Goal: Information Seeking & Learning: Learn about a topic

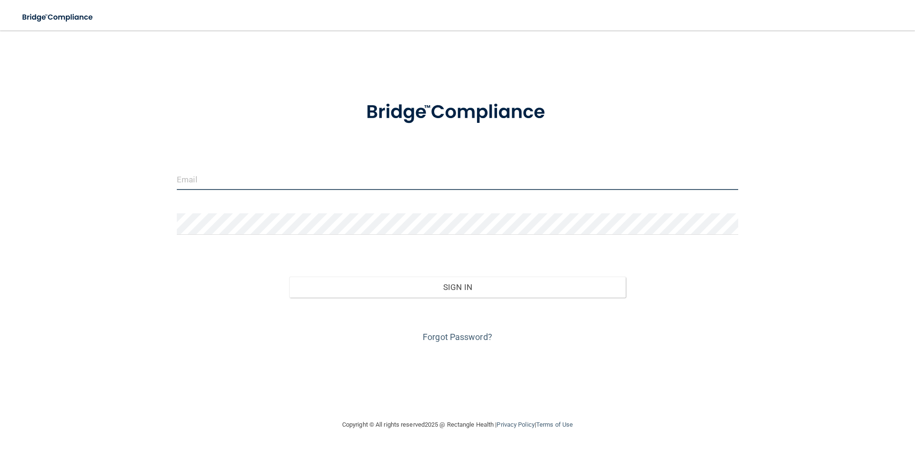
click at [505, 176] on input "email" at bounding box center [457, 179] width 561 height 21
type input "[EMAIL_ADDRESS][PERSON_NAME][DOMAIN_NAME]"
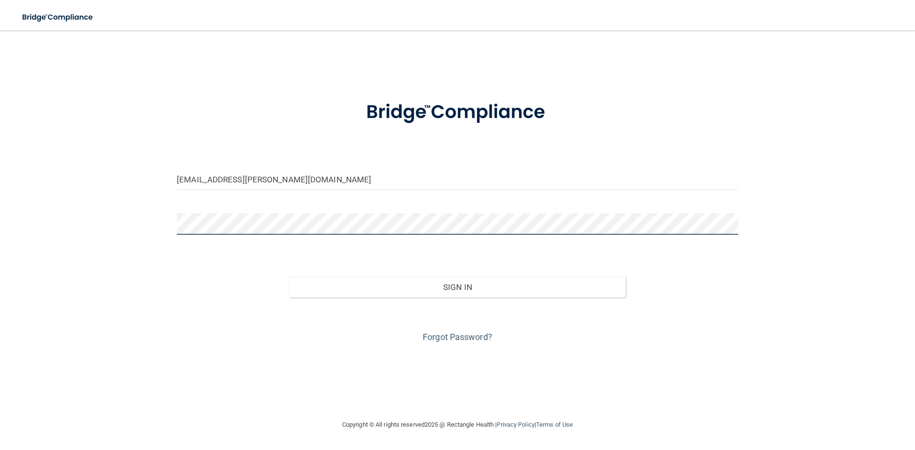
click at [289, 277] on button "Sign In" at bounding box center [457, 287] width 337 height 21
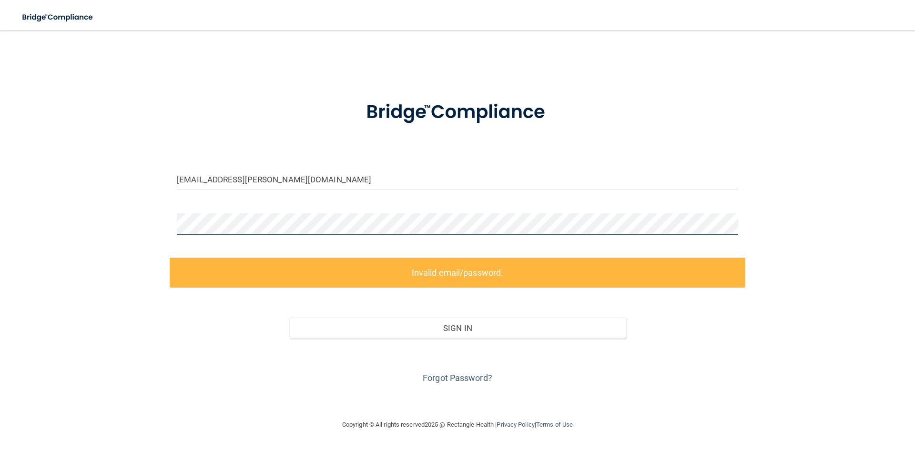
click at [43, 257] on div "[EMAIL_ADDRESS][PERSON_NAME][DOMAIN_NAME] Invalid email/password. You don't hav…" at bounding box center [457, 225] width 877 height 370
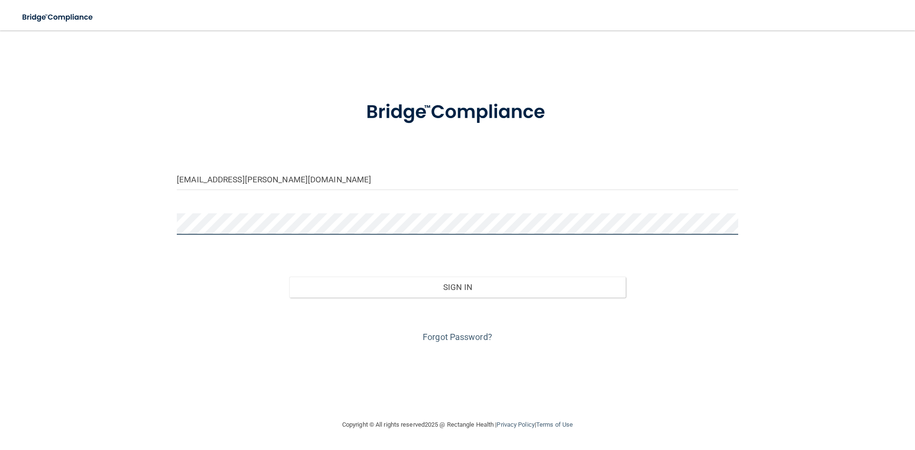
click at [289, 277] on button "Sign In" at bounding box center [457, 287] width 337 height 21
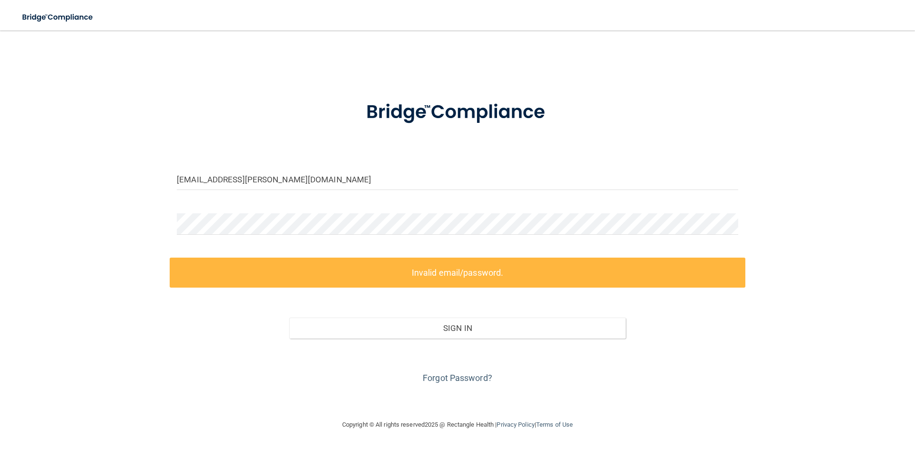
click at [488, 371] on div "Forgot Password?" at bounding box center [458, 363] width 576 height 48
click at [487, 372] on div "Forgot Password?" at bounding box center [458, 363] width 576 height 48
click at [482, 378] on link "Forgot Password?" at bounding box center [458, 378] width 70 height 10
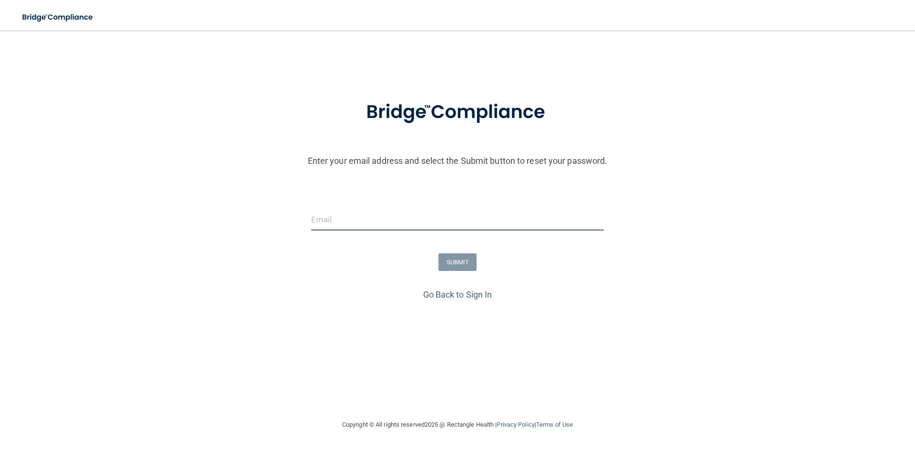
click at [354, 220] on input "email" at bounding box center [457, 219] width 292 height 21
type input "[EMAIL_ADDRESS][PERSON_NAME][DOMAIN_NAME]"
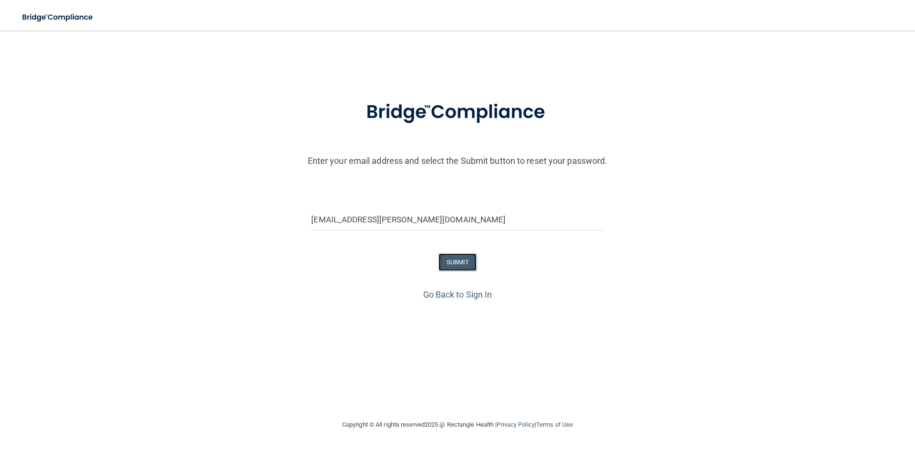
drag, startPoint x: 456, startPoint y: 261, endPoint x: 442, endPoint y: 261, distance: 13.8
click at [454, 261] on button "SUBMIT" at bounding box center [457, 263] width 39 height 18
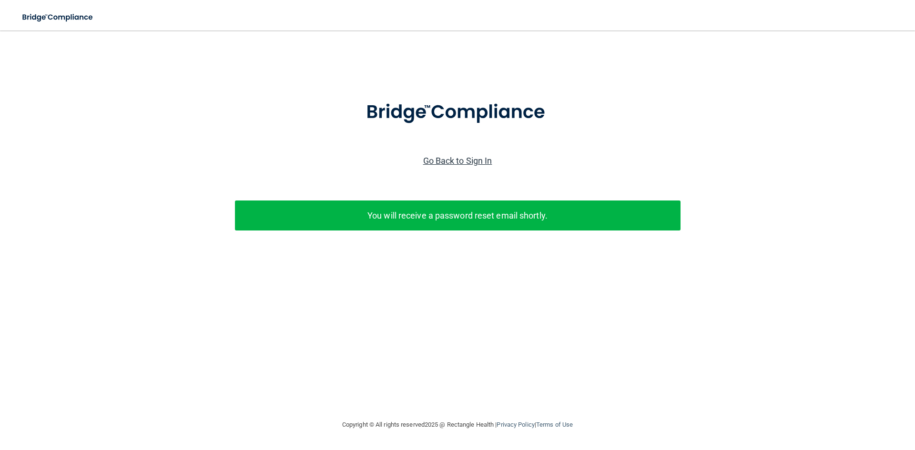
click at [441, 160] on link "Go Back to Sign In" at bounding box center [457, 161] width 69 height 10
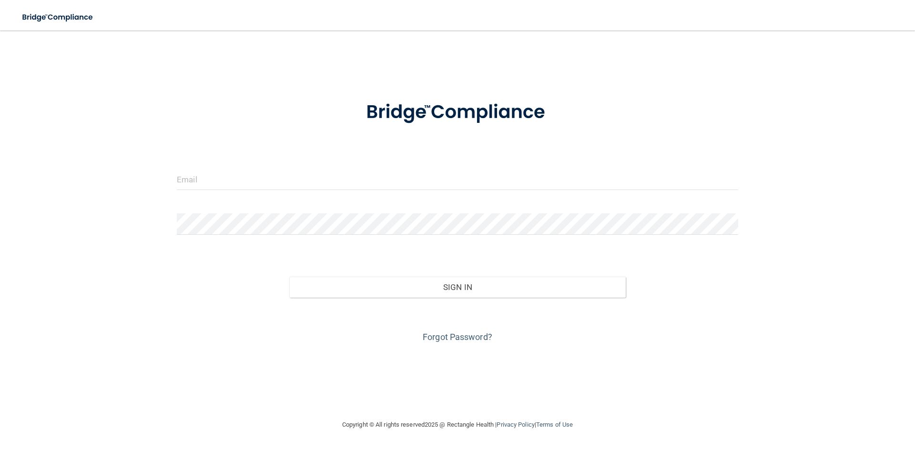
click at [342, 168] on form "Invalid email/password. You don't have permission to access that page. Sign In …" at bounding box center [457, 216] width 561 height 257
click at [339, 177] on input "email" at bounding box center [457, 179] width 561 height 21
type input "[EMAIL_ADDRESS][PERSON_NAME][DOMAIN_NAME]"
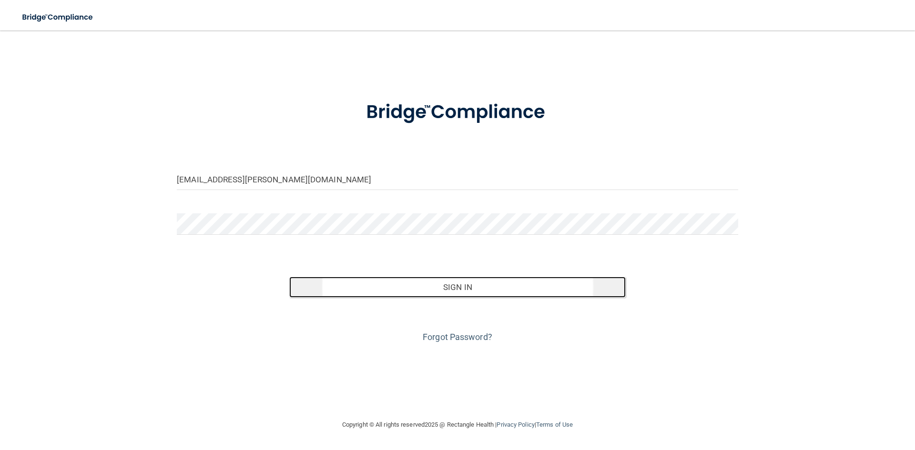
click at [559, 292] on button "Sign In" at bounding box center [457, 287] width 337 height 21
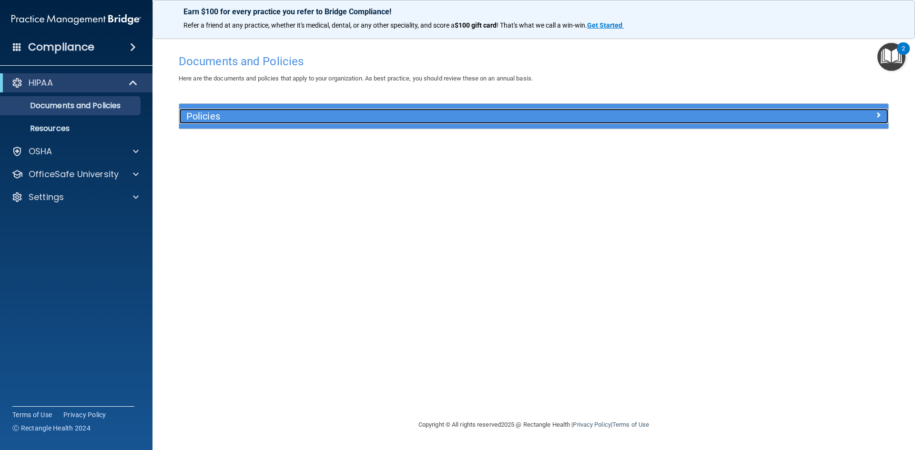
click at [224, 113] on h5 "Policies" at bounding box center [445, 116] width 518 height 10
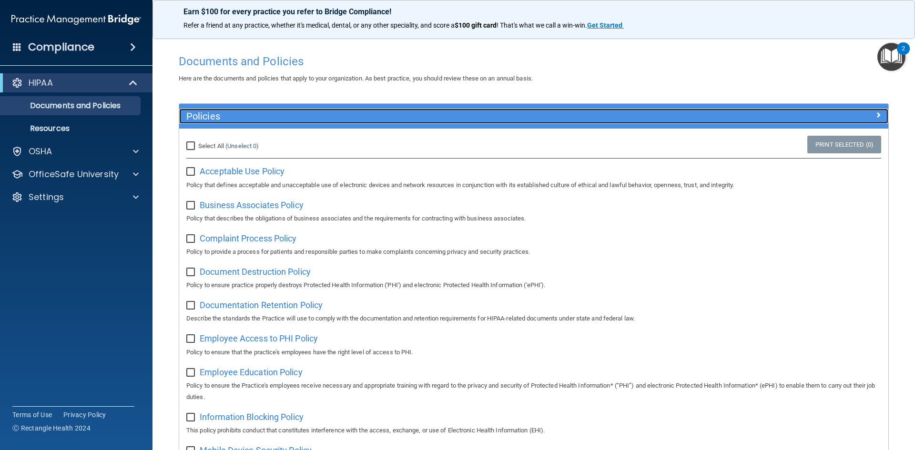
click at [210, 114] on h5 "Policies" at bounding box center [445, 116] width 518 height 10
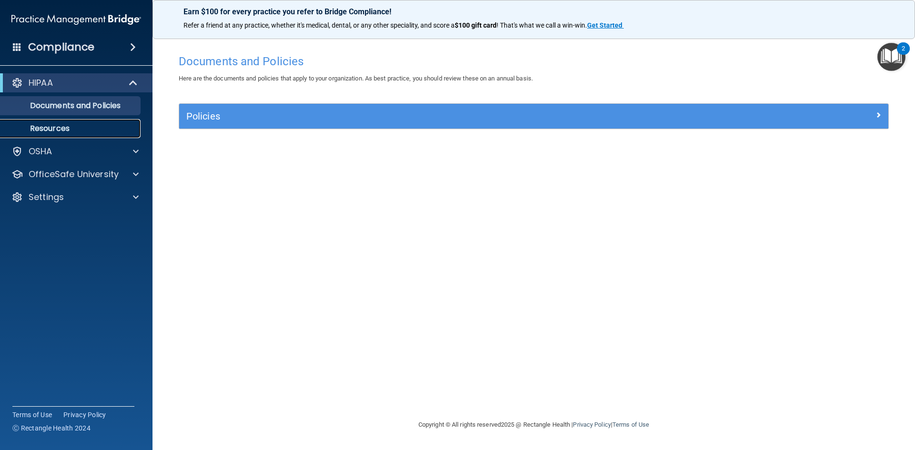
click at [102, 122] on link "Resources" at bounding box center [65, 128] width 150 height 19
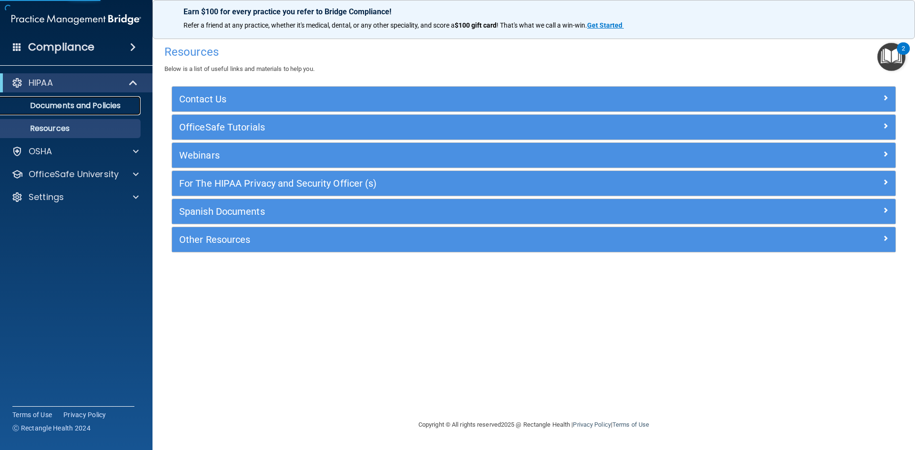
click at [114, 102] on p "Documents and Policies" at bounding box center [71, 106] width 130 height 10
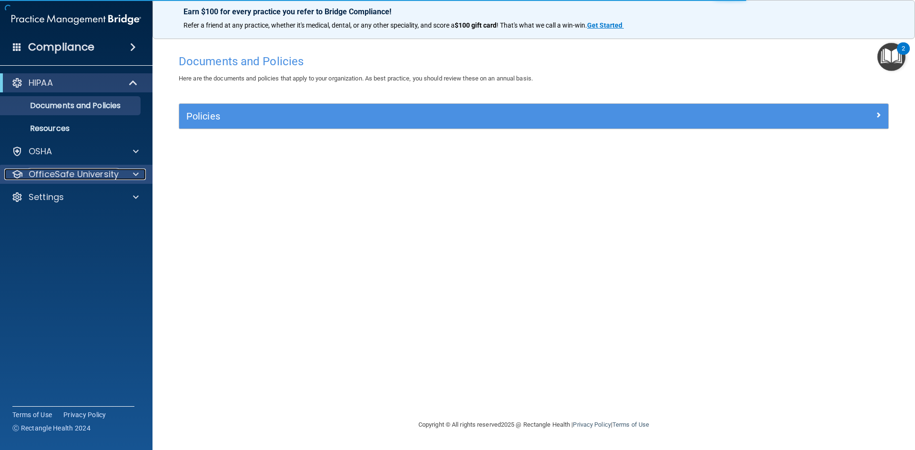
click at [102, 170] on p "OfficeSafe University" at bounding box center [74, 174] width 90 height 11
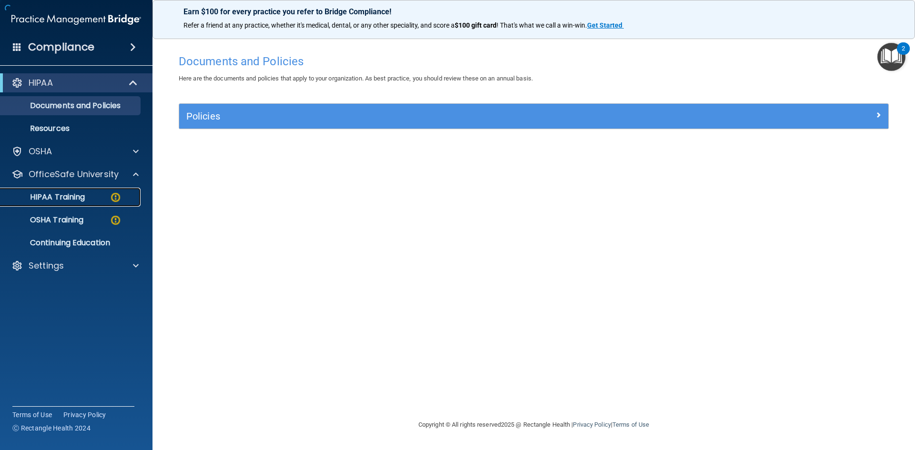
click at [110, 197] on img at bounding box center [116, 198] width 12 height 12
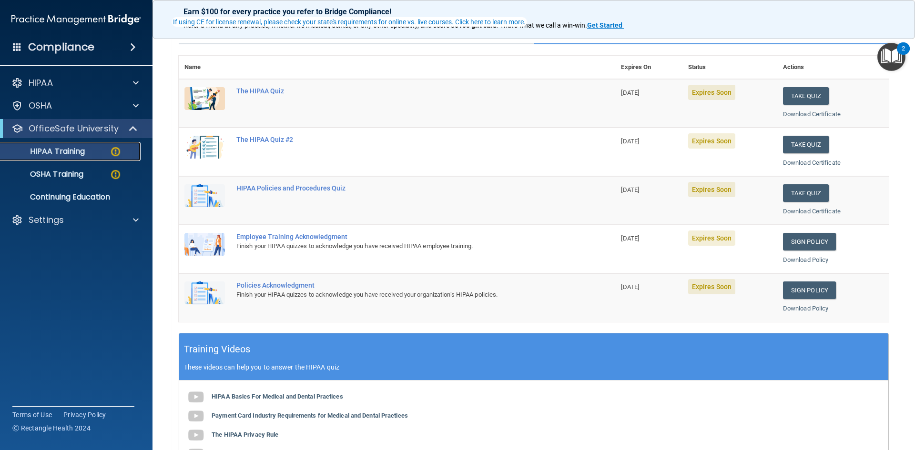
scroll to position [95, 0]
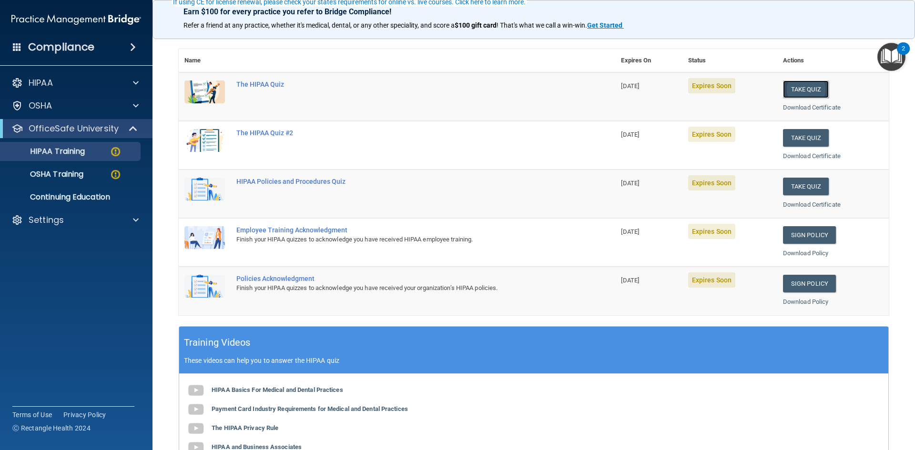
click at [791, 84] on button "Take Quiz" at bounding box center [806, 90] width 46 height 18
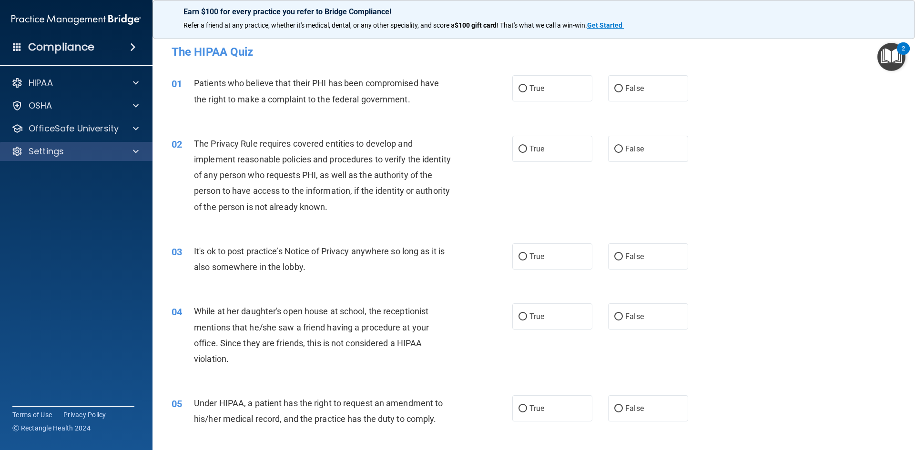
click at [83, 145] on div "Settings" at bounding box center [76, 151] width 153 height 19
click at [133, 154] on span at bounding box center [136, 151] width 6 height 11
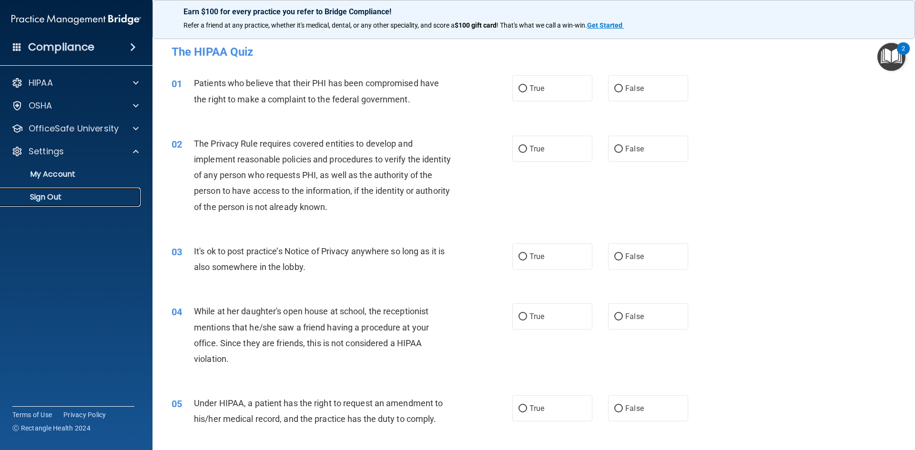
click at [62, 195] on p "Sign Out" at bounding box center [71, 198] width 130 height 10
